Goal: Information Seeking & Learning: Learn about a topic

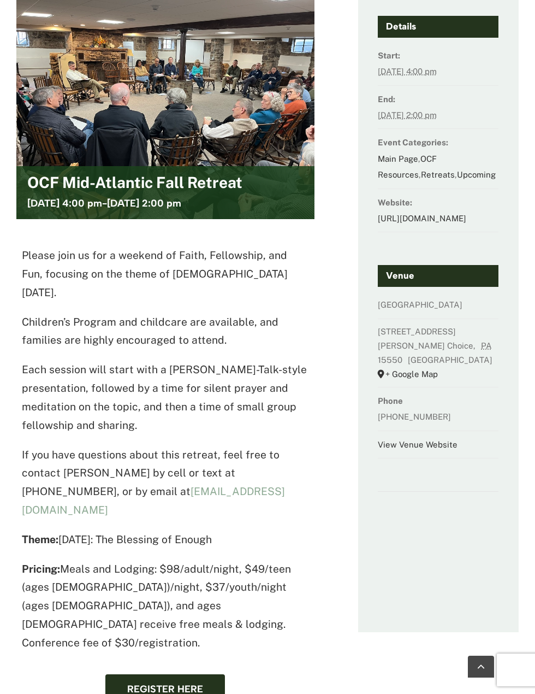
scroll to position [219, 0]
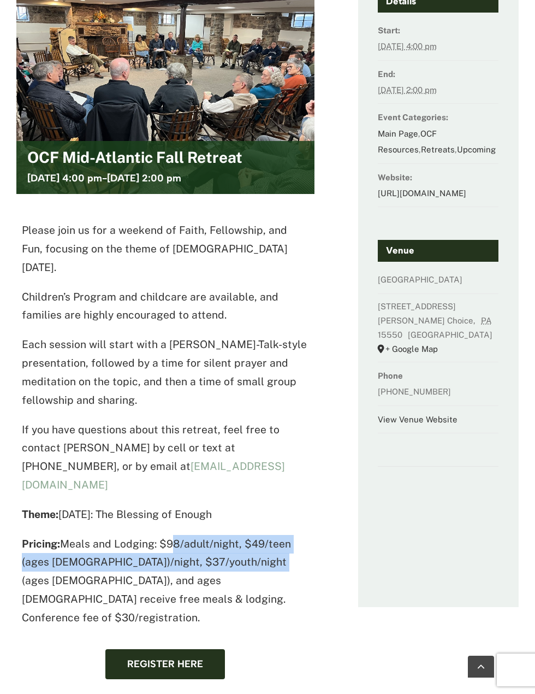
drag, startPoint x: 164, startPoint y: 505, endPoint x: 250, endPoint y: 529, distance: 88.5
click at [250, 535] on p "Pricing: Meals and Lodging: $98/adult/night, $49/teen (ages 13-17)/night, $37/y…" at bounding box center [165, 581] width 287 height 92
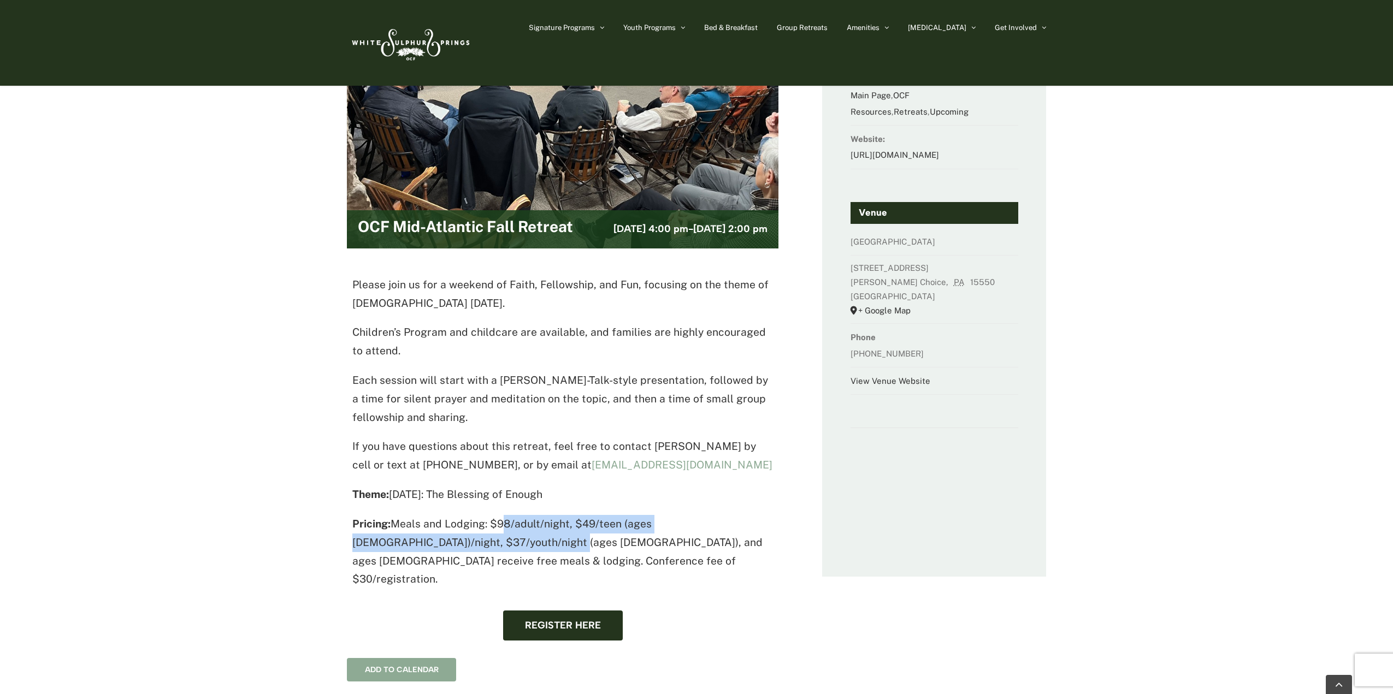
click at [392, 665] on button "Add to calendar" at bounding box center [402, 669] width 74 height 9
click at [379, 692] on link "Google Calendar" at bounding box center [562, 700] width 418 height 16
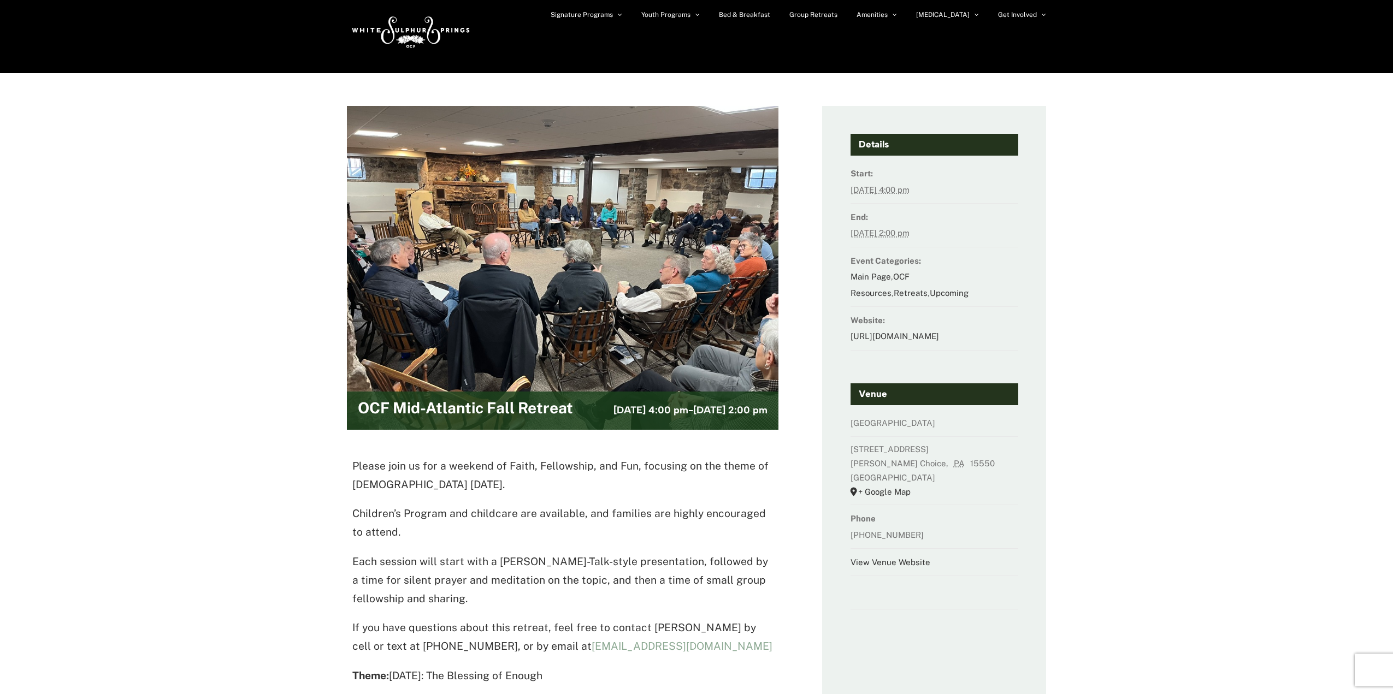
scroll to position [0, 0]
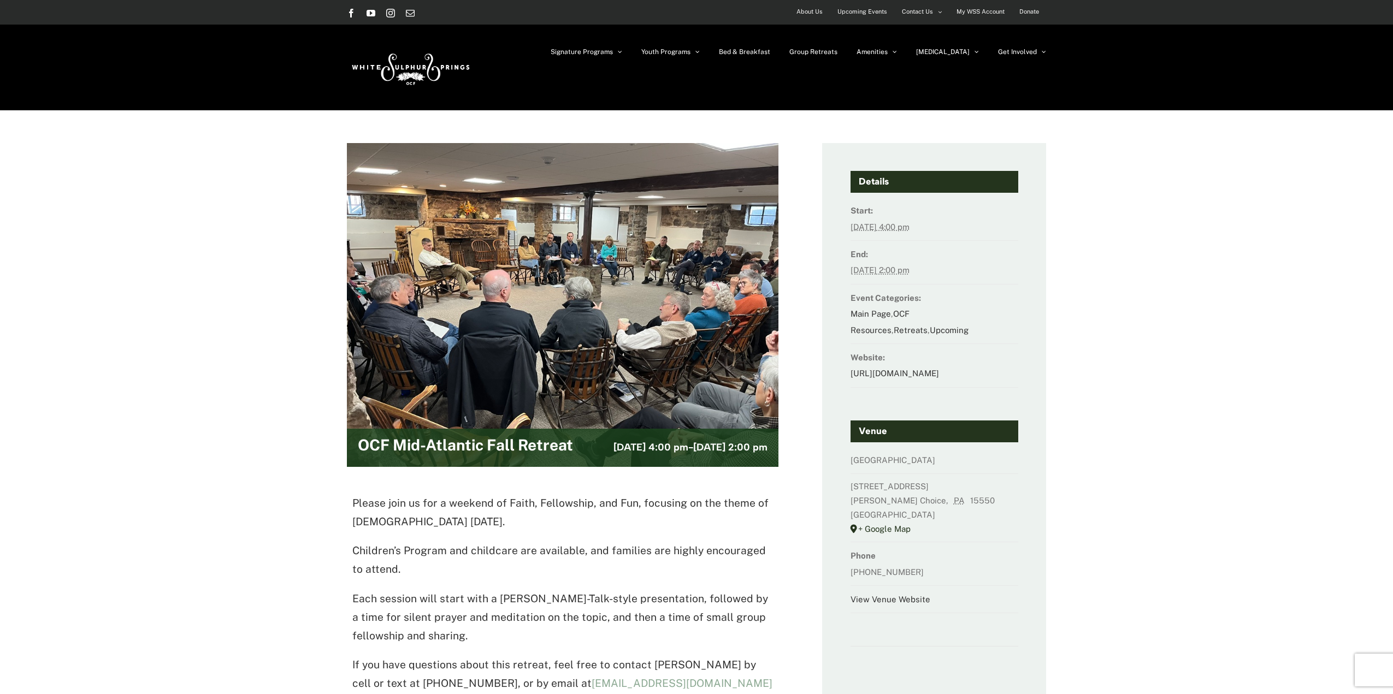
click at [535, 536] on link "+ Google Map" at bounding box center [935, 529] width 168 height 14
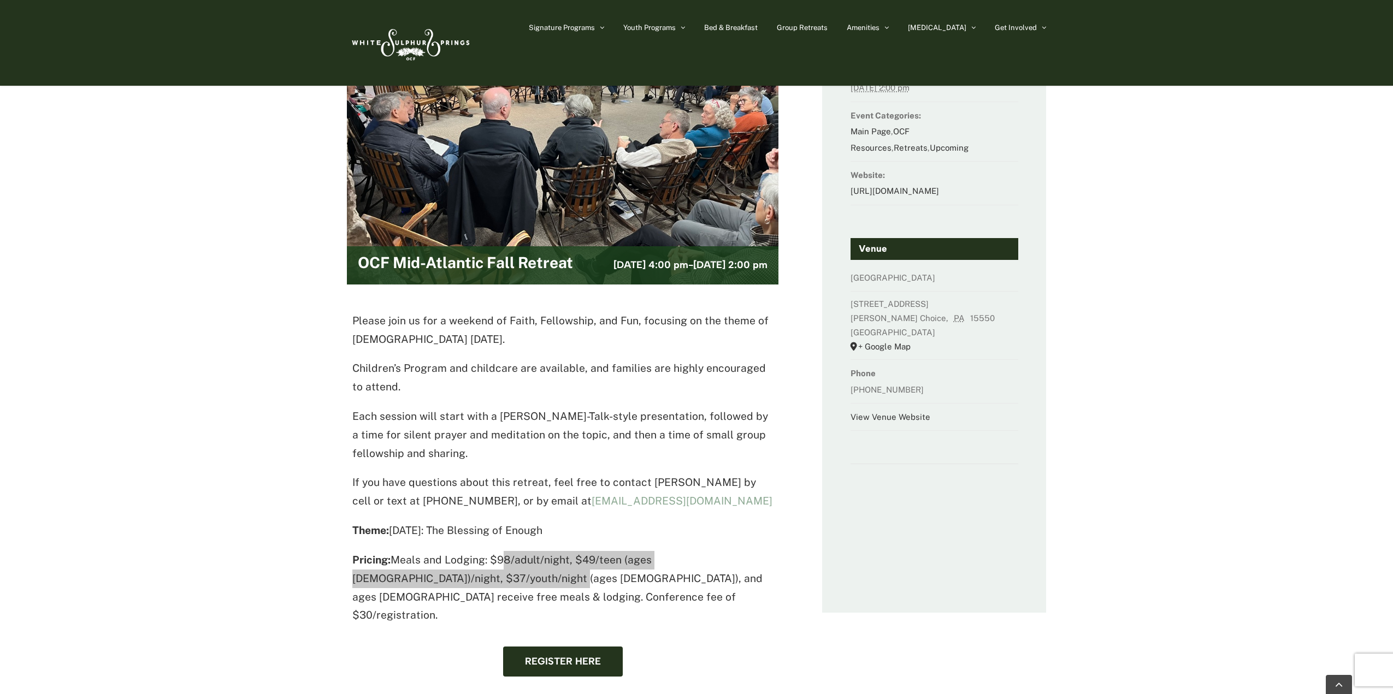
scroll to position [219, 0]
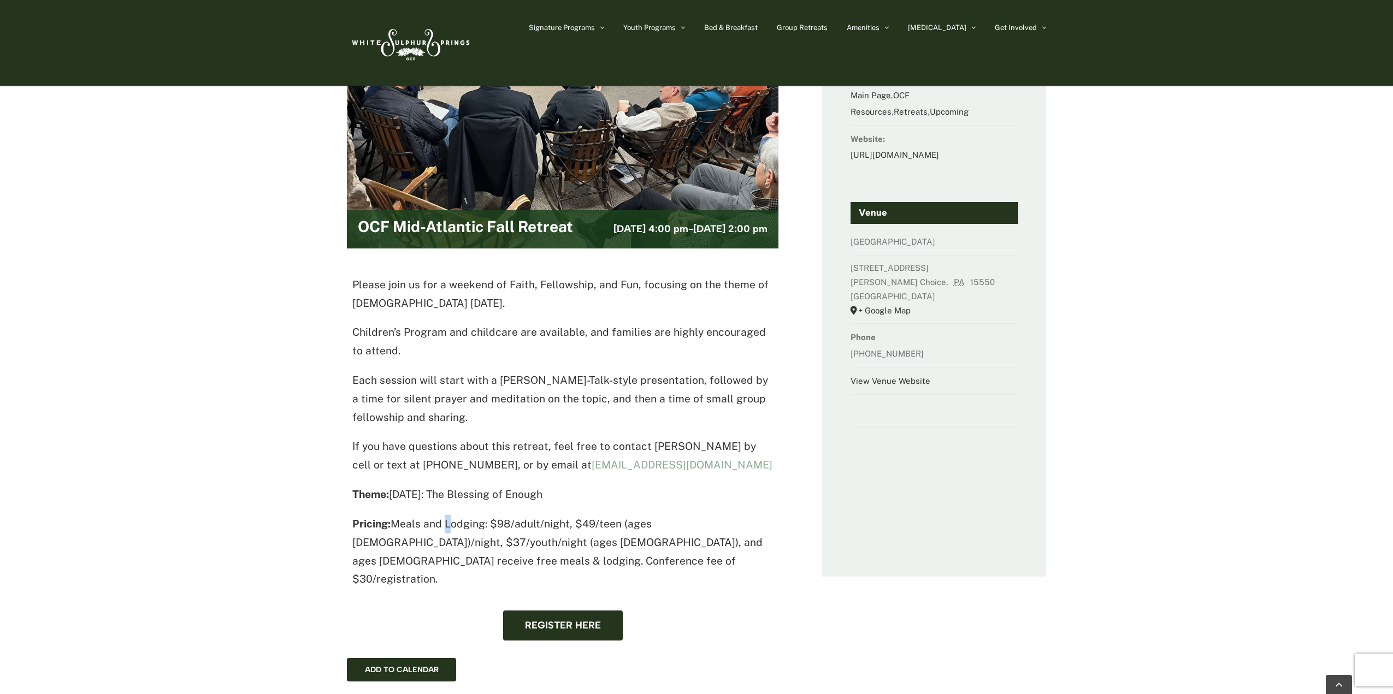
drag, startPoint x: 442, startPoint y: 523, endPoint x: 453, endPoint y: 523, distance: 10.9
click at [454, 523] on p "Pricing: Meals and Lodging: $98/adult/night, $49/teen (ages 13-17)/night, $37/y…" at bounding box center [562, 552] width 421 height 74
click at [423, 522] on p "Pricing: Meals and Lodging: $98/adult/night, $49/teen (ages 13-17)/night, $37/y…" at bounding box center [562, 552] width 421 height 74
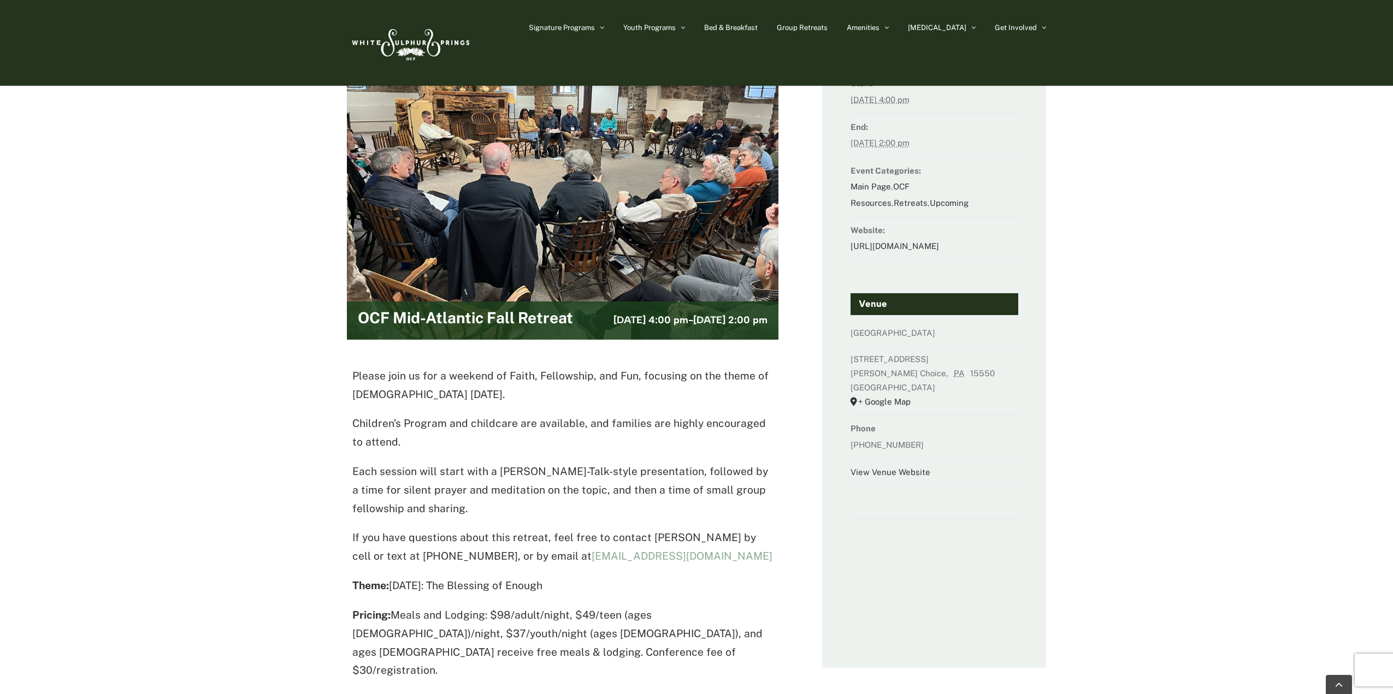
scroll to position [109, 0]
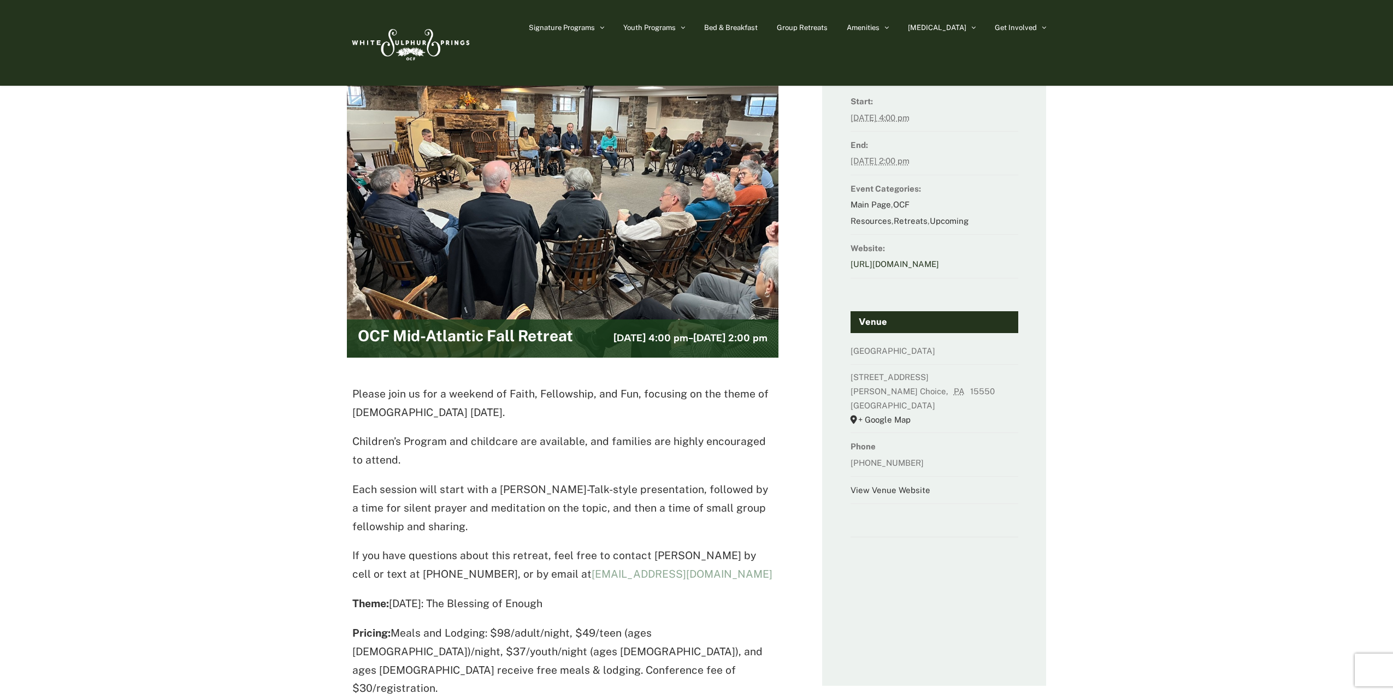
click at [535, 264] on link "[URL][DOMAIN_NAME]" at bounding box center [895, 263] width 89 height 9
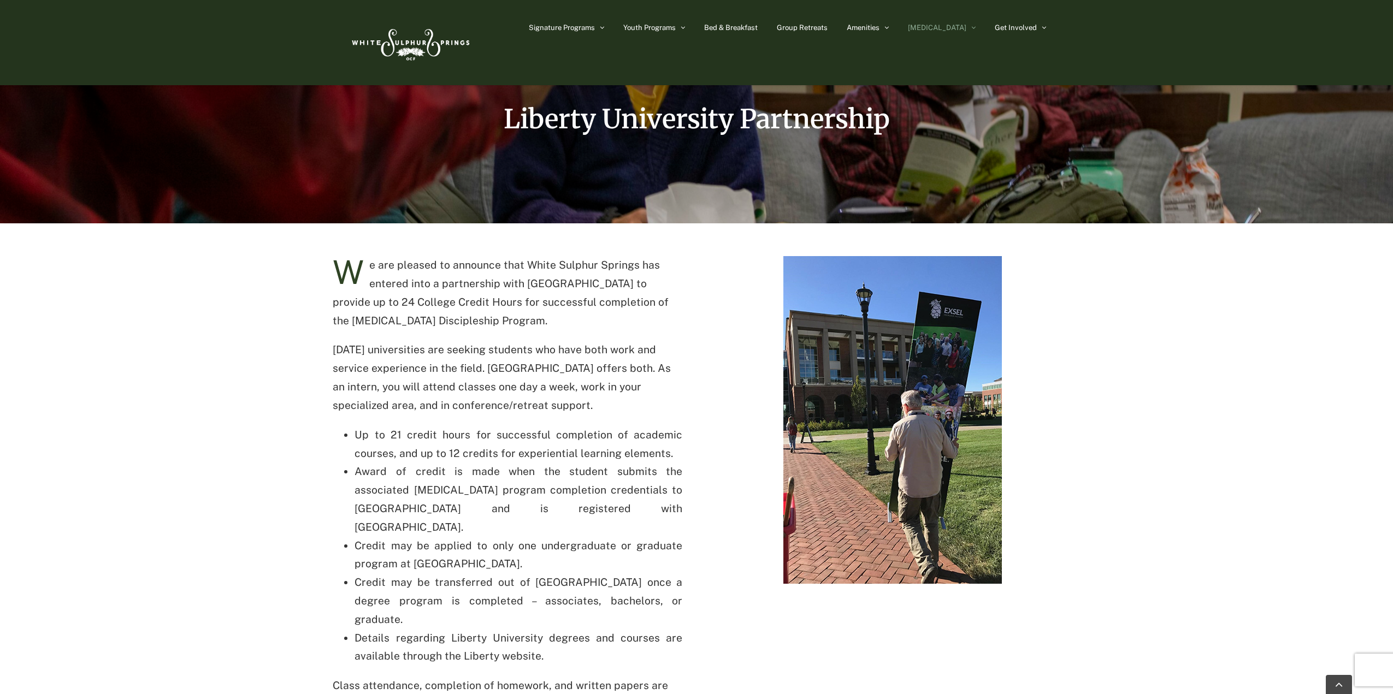
scroll to position [164, 0]
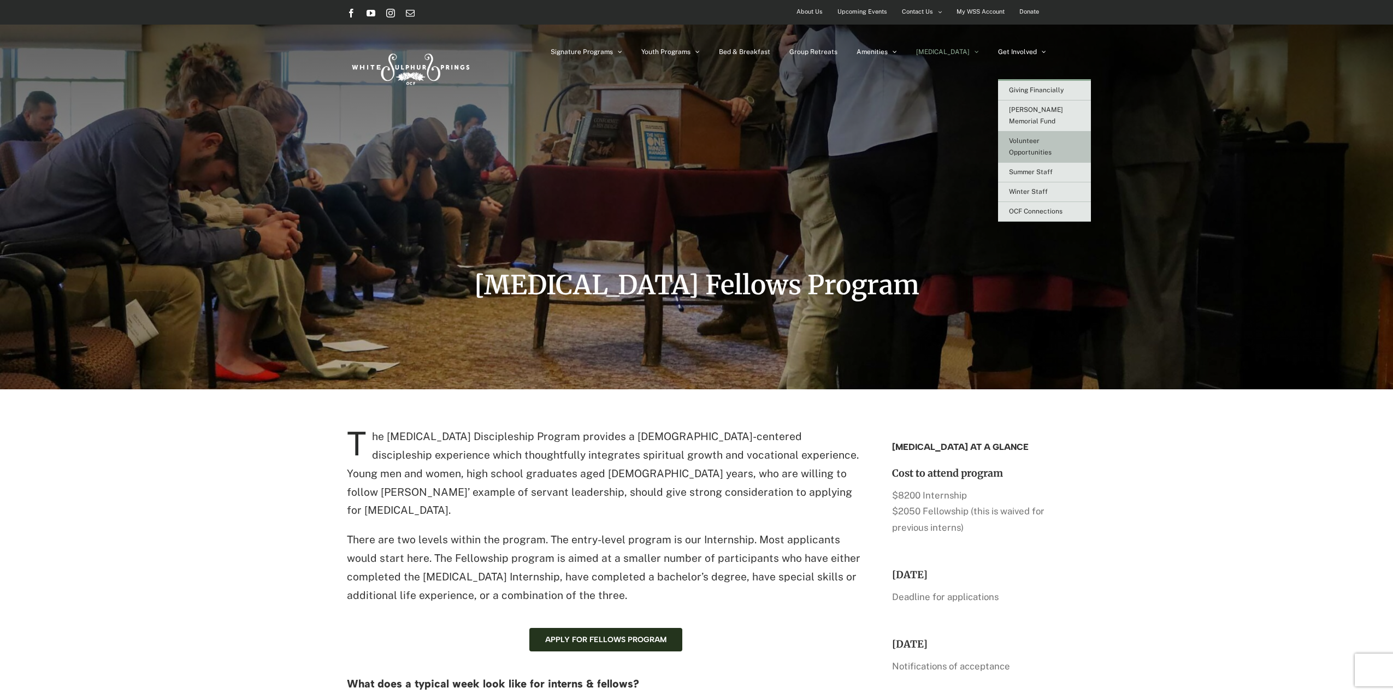
click at [1024, 144] on span "Volunteer Opportunities" at bounding box center [1030, 146] width 43 height 19
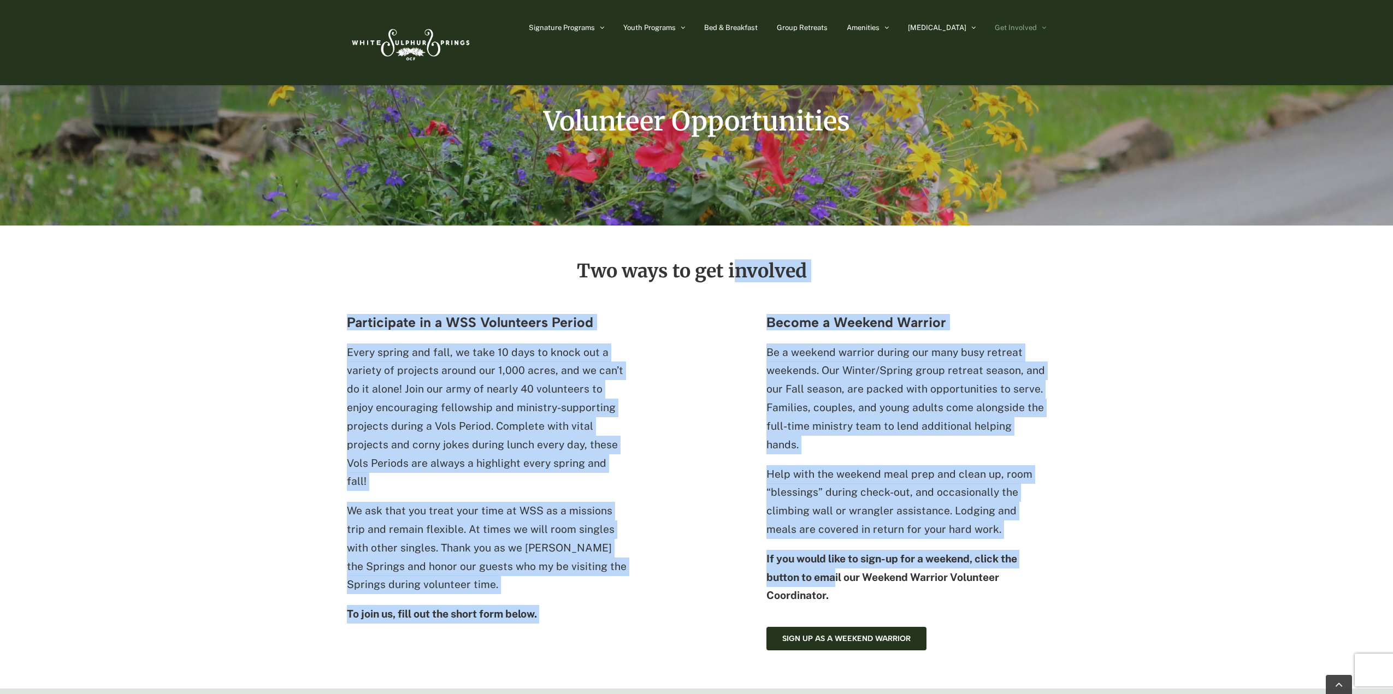
drag, startPoint x: 828, startPoint y: 551, endPoint x: 734, endPoint y: 298, distance: 270.2
click at [734, 298] on div "Two ways to get involved Participate in a WSS Volunteers Period Every spring an…" at bounding box center [696, 456] width 699 height 390
click at [877, 465] on p "Help with the weekend meal prep and clean up, room “blessings” during check-out…" at bounding box center [906, 502] width 280 height 74
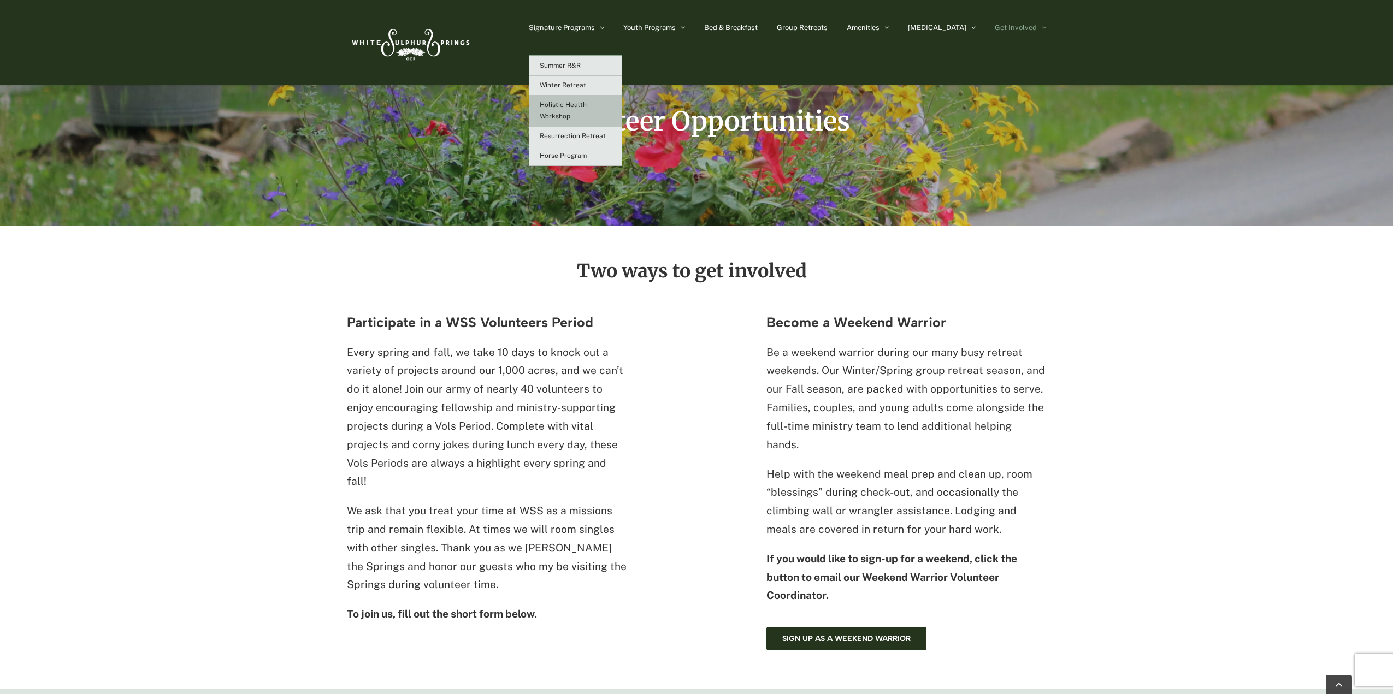
click at [606, 114] on link "Holistic Health Workshop" at bounding box center [575, 111] width 93 height 31
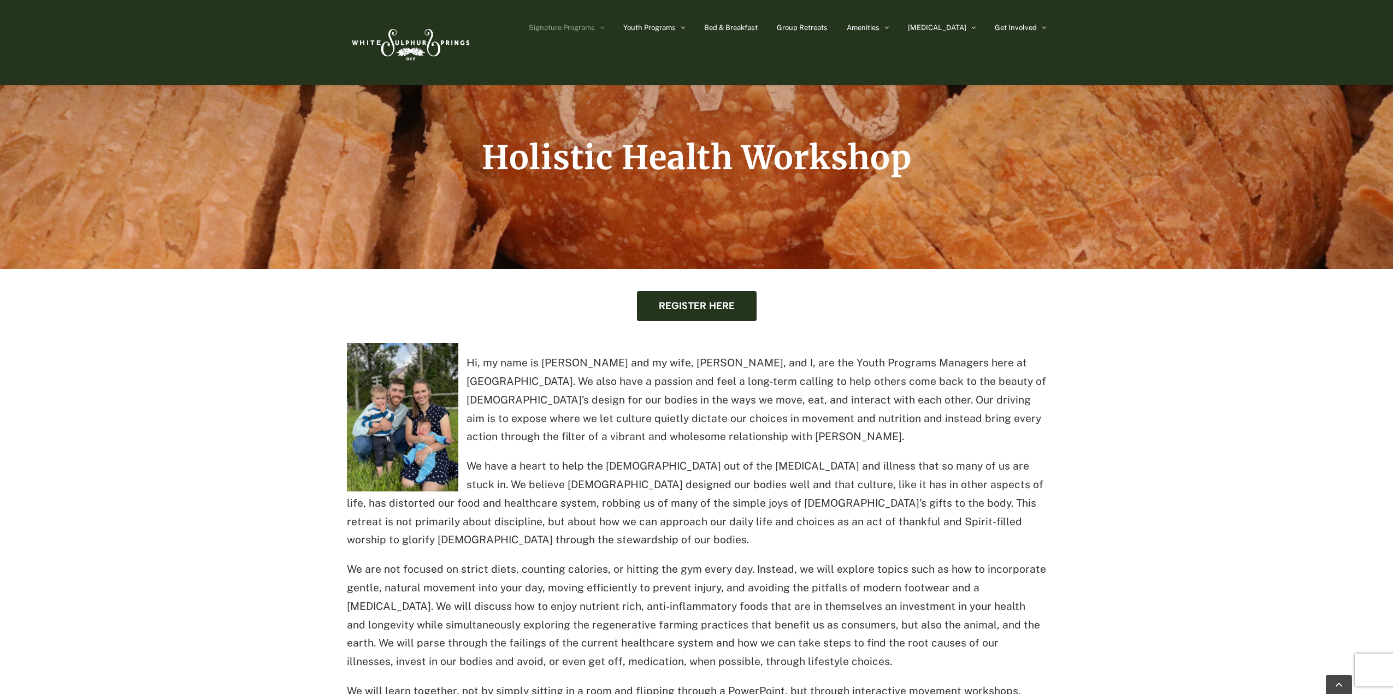
scroll to position [328, 0]
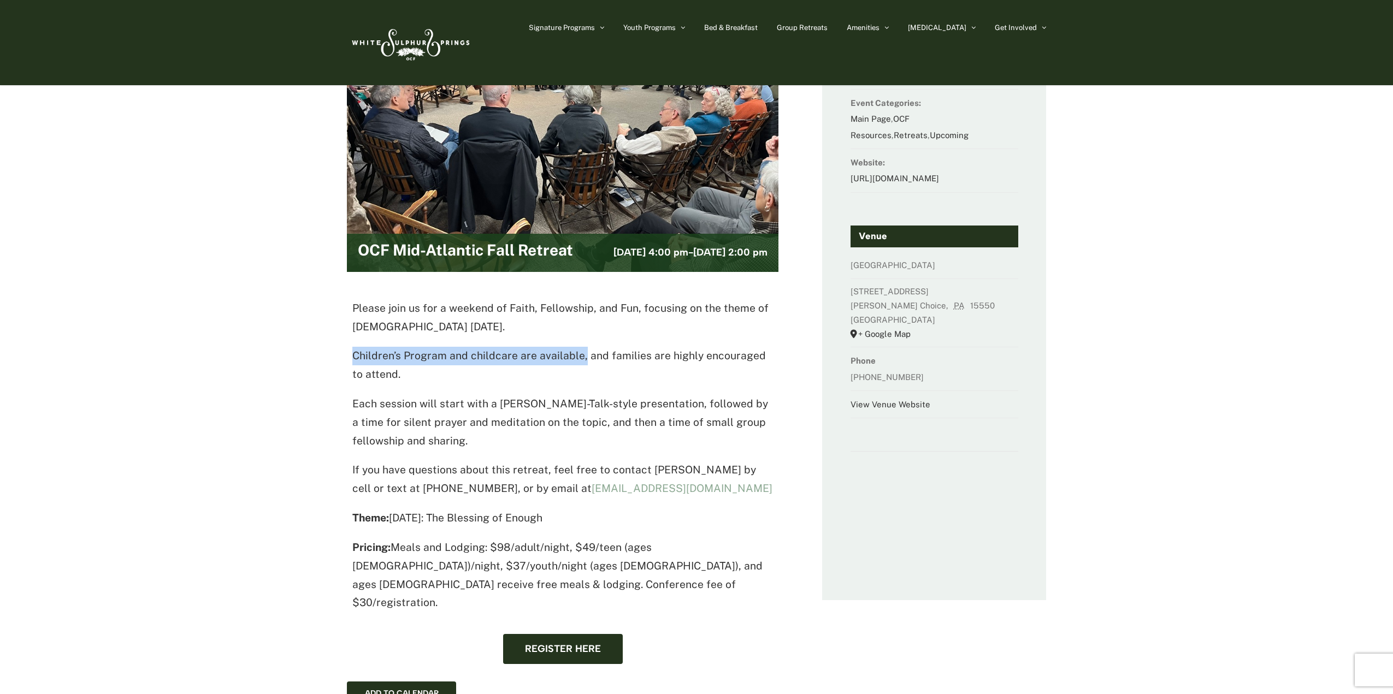
drag, startPoint x: 355, startPoint y: 356, endPoint x: 578, endPoint y: 357, distance: 223.4
click at [579, 356] on div "Please join us for a weekend of Faith, Fellowship, and Fun, focusing on the the…" at bounding box center [563, 481] width 438 height 365
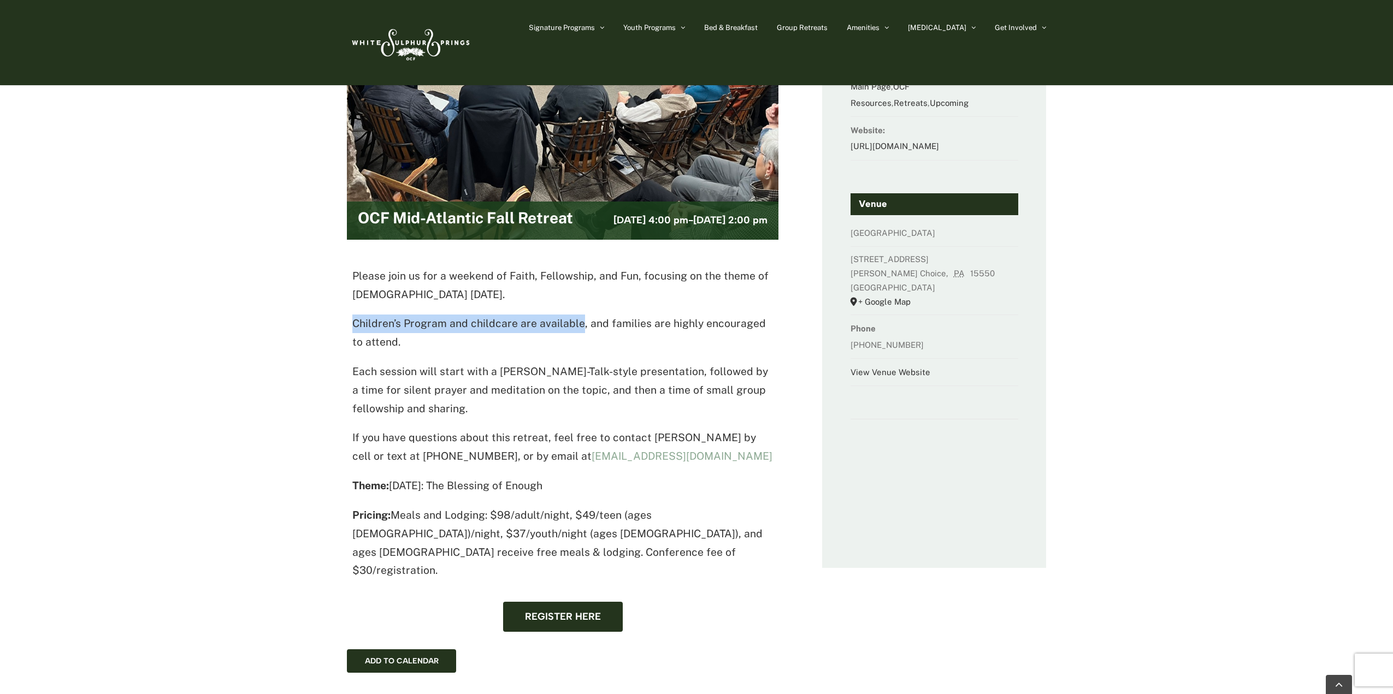
scroll to position [164, 0]
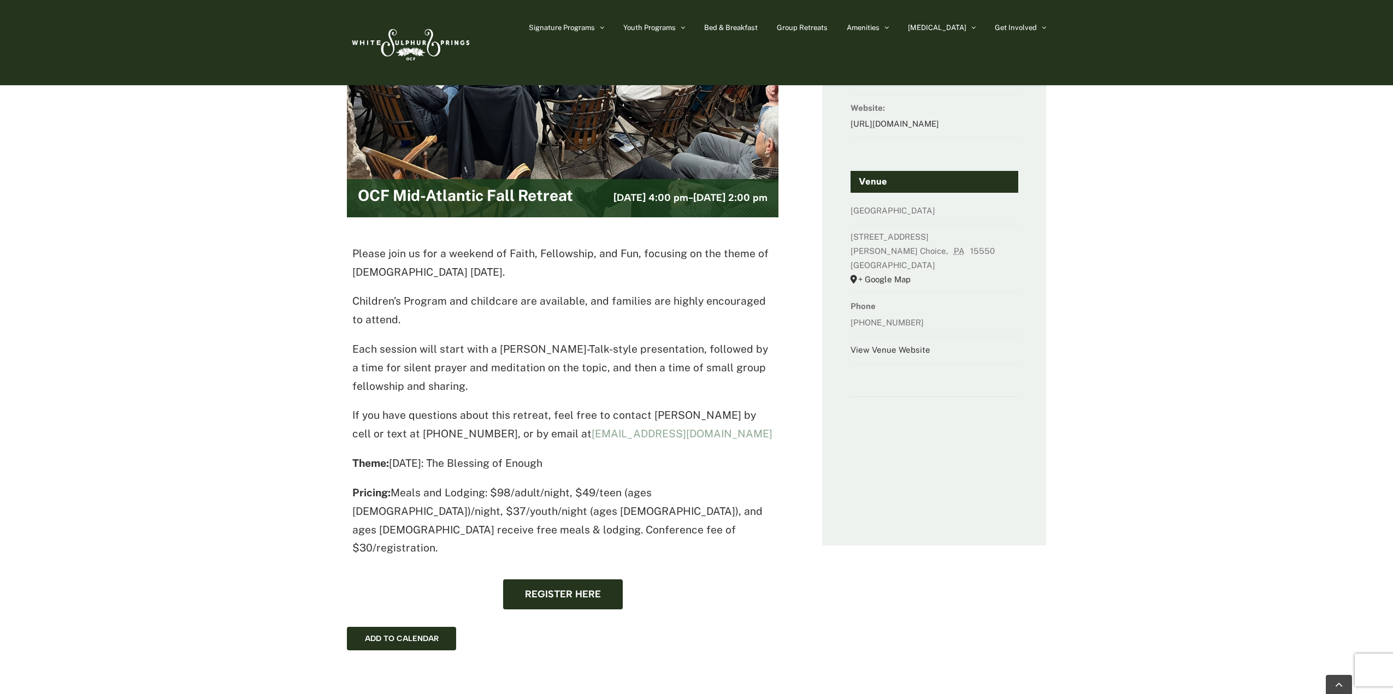
click at [459, 392] on p "Each session will start with a [PERSON_NAME]-Talk-style presentation, followed …" at bounding box center [562, 367] width 421 height 55
